Goal: Navigation & Orientation: Find specific page/section

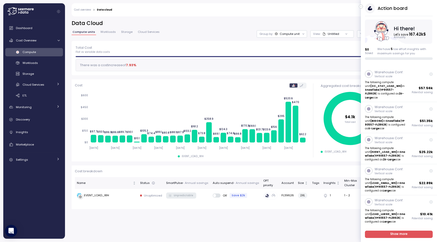
click at [361, 6] on icon "button" at bounding box center [361, 7] width 2 height 6
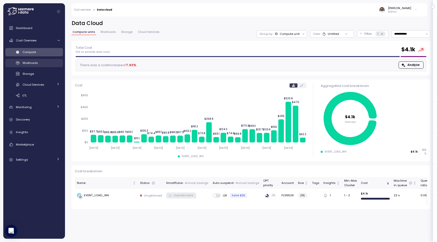
click at [41, 61] on div "Workloads" at bounding box center [40, 62] width 37 height 5
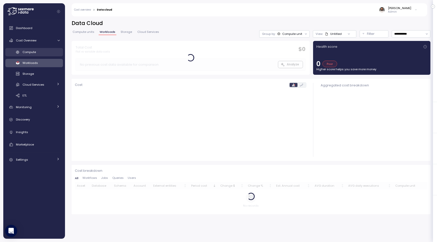
click at [43, 56] on link "Compute" at bounding box center [34, 52] width 58 height 8
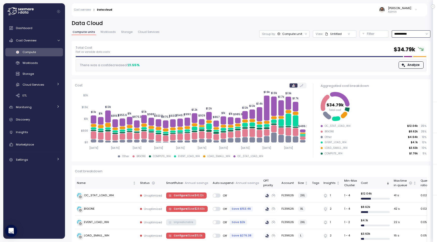
click at [426, 30] on input "**********" at bounding box center [411, 33] width 39 height 7
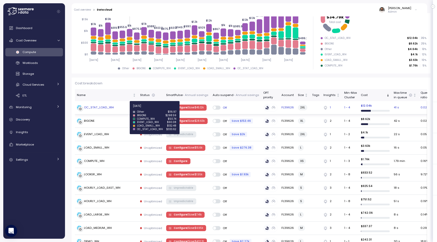
scroll to position [129, 0]
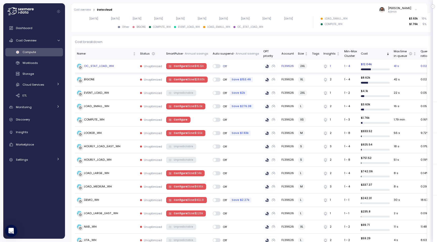
click at [197, 65] on p "| Save $ 45.12k" at bounding box center [195, 66] width 16 height 4
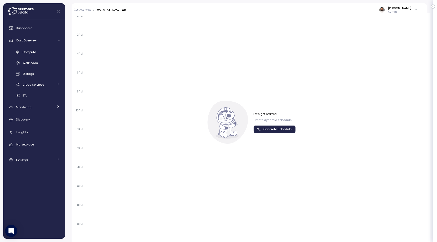
scroll to position [337, 0]
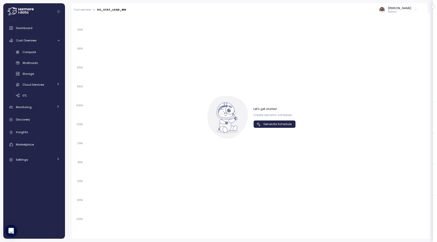
click at [287, 121] on span "Generate Schedule" at bounding box center [277, 124] width 28 height 7
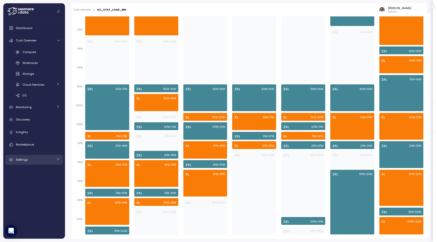
click at [27, 159] on span "Settings" at bounding box center [22, 160] width 12 height 4
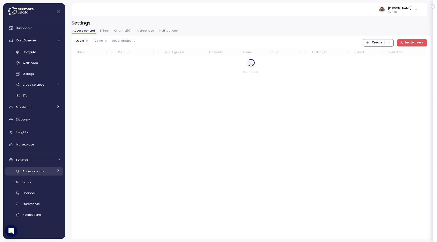
click at [34, 173] on span "Access control" at bounding box center [33, 171] width 22 height 4
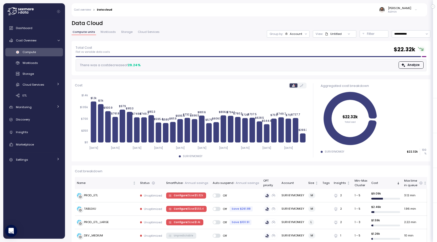
click at [111, 32] on span "Workloads" at bounding box center [107, 32] width 15 height 3
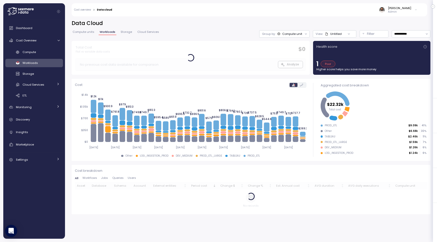
click at [123, 33] on span "Storage" at bounding box center [126, 32] width 11 height 3
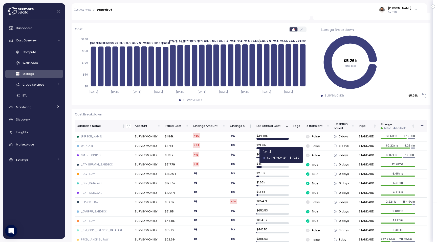
scroll to position [102, 0]
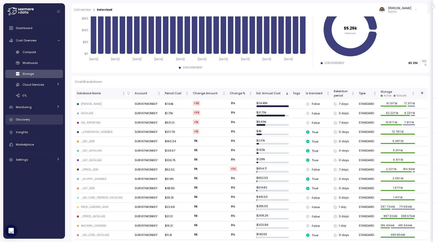
click at [53, 117] on link "Discovery" at bounding box center [34, 120] width 58 height 10
click at [53, 112] on link "Monitoring" at bounding box center [34, 107] width 58 height 10
click at [50, 119] on div "Anomalies" at bounding box center [40, 118] width 37 height 5
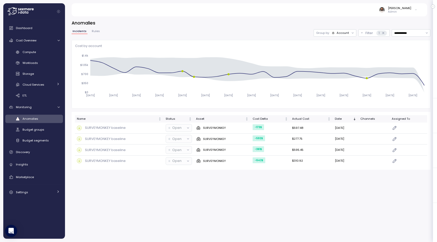
click at [344, 36] on div "Group by: Account" at bounding box center [334, 32] width 43 height 7
click at [341, 51] on p "Compute unit" at bounding box center [340, 53] width 20 height 4
